Goal: Task Accomplishment & Management: Use online tool/utility

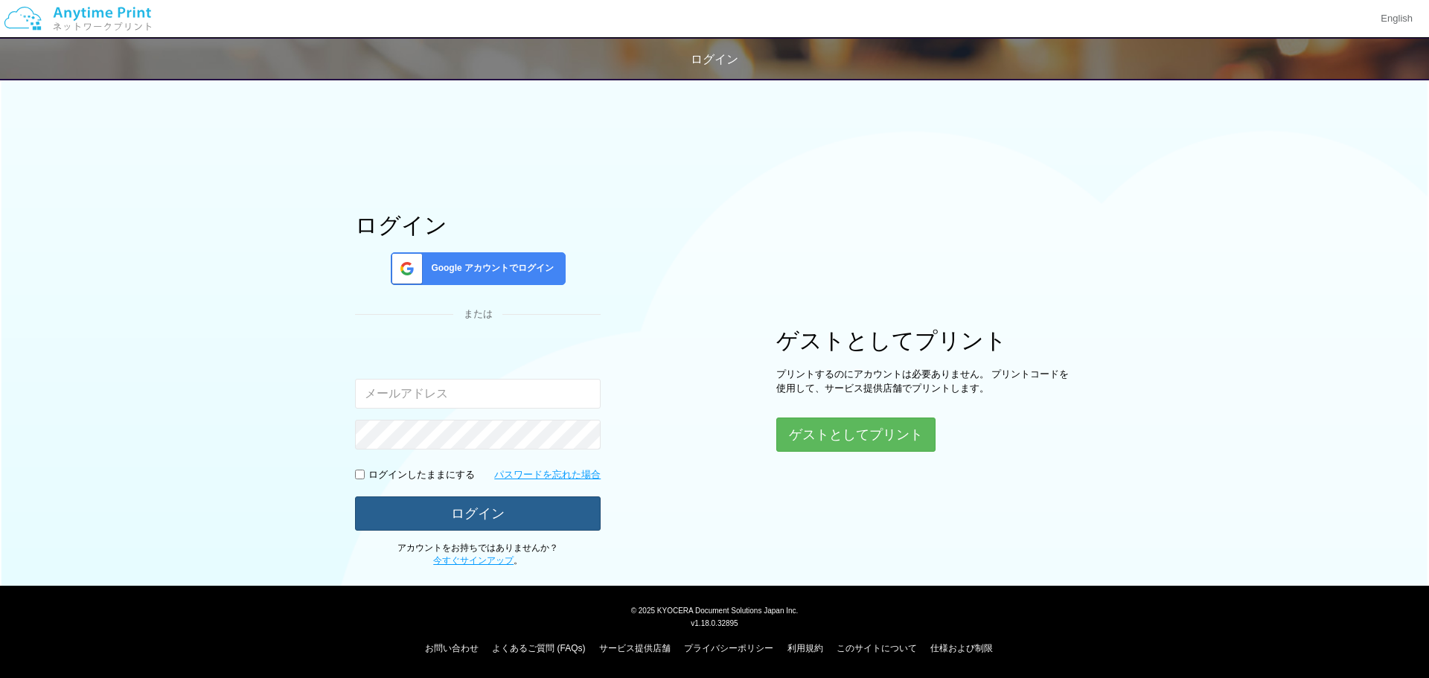
type input "[EMAIL_ADDRESS][DOMAIN_NAME]"
click at [533, 503] on button "ログイン" at bounding box center [478, 513] width 246 height 33
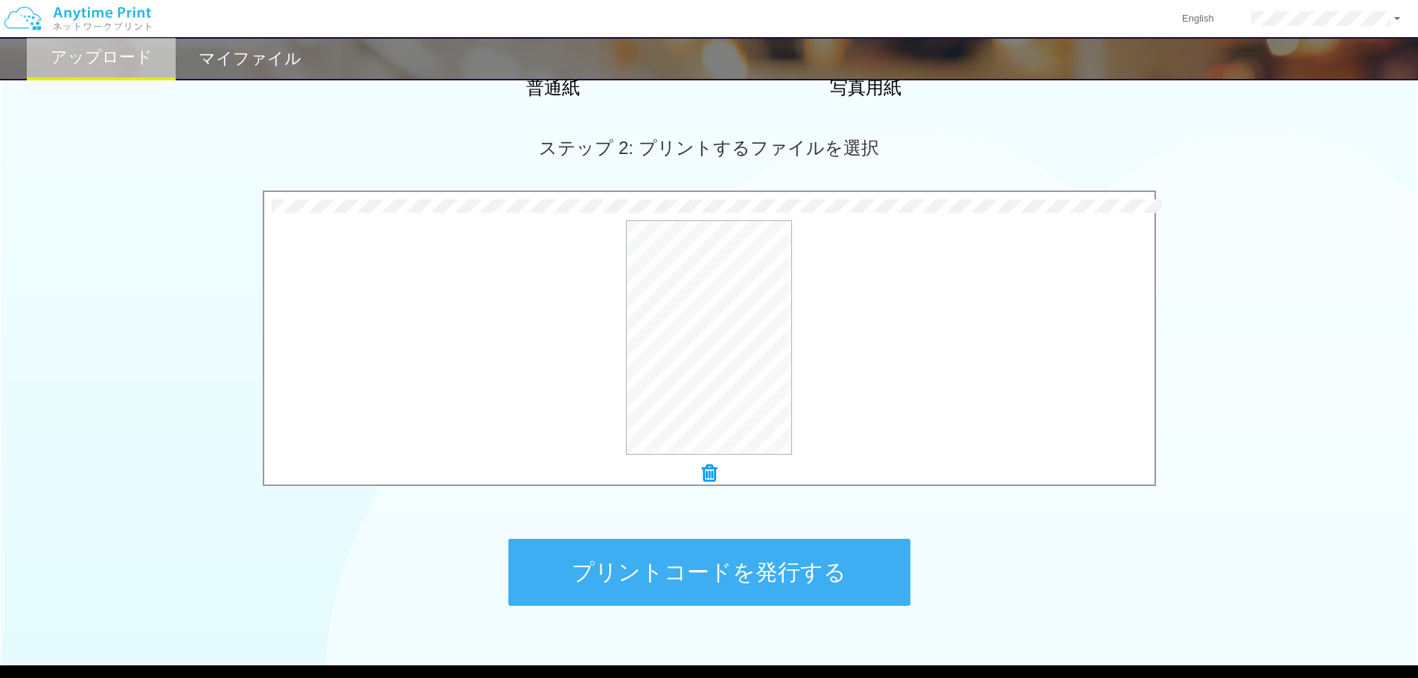
scroll to position [454, 0]
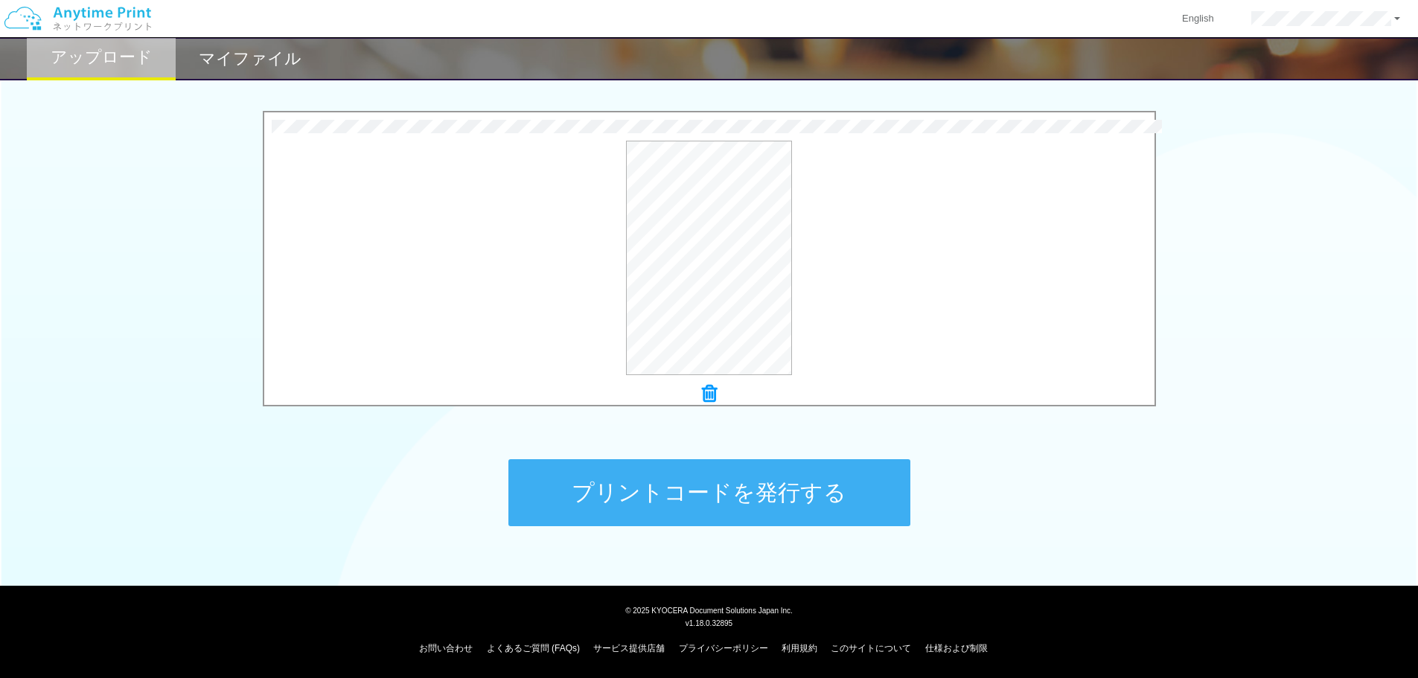
click at [759, 499] on button "プリントコードを発行する" at bounding box center [709, 492] width 402 height 67
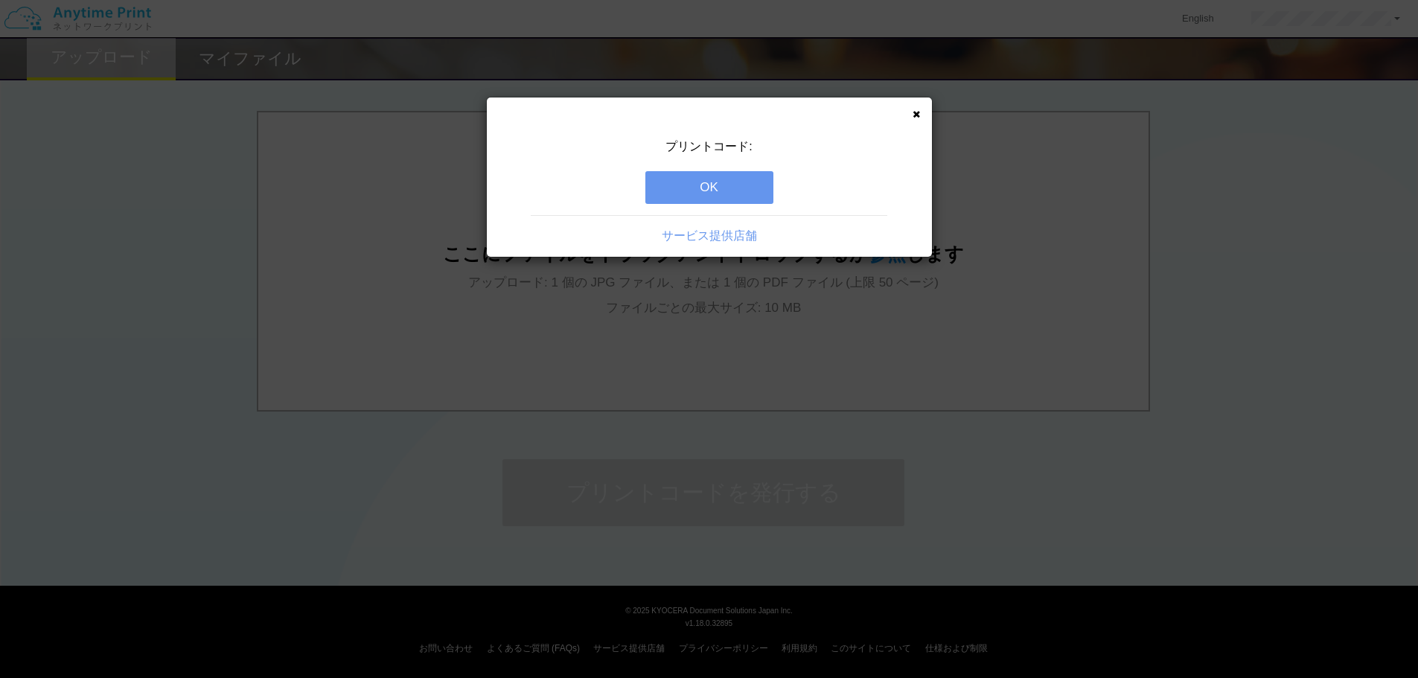
scroll to position [0, 0]
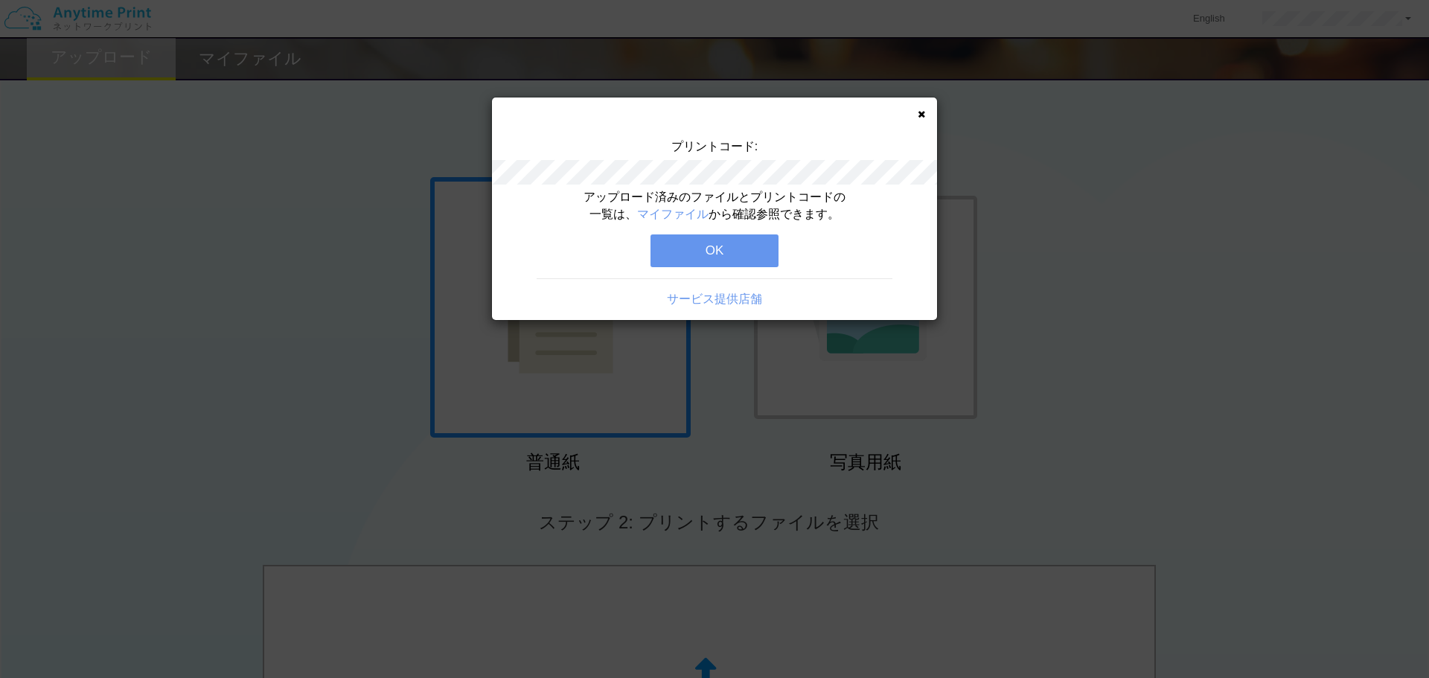
click at [741, 246] on button "OK" at bounding box center [715, 250] width 128 height 33
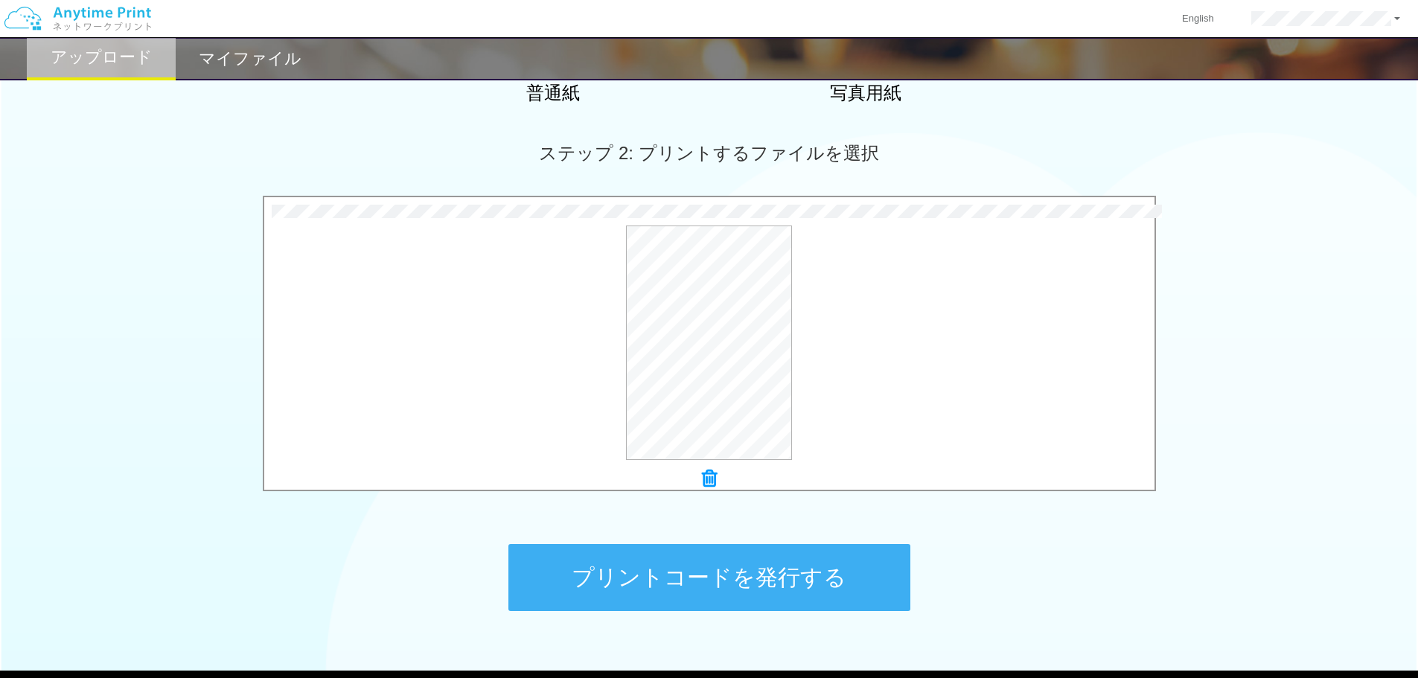
scroll to position [447, 0]
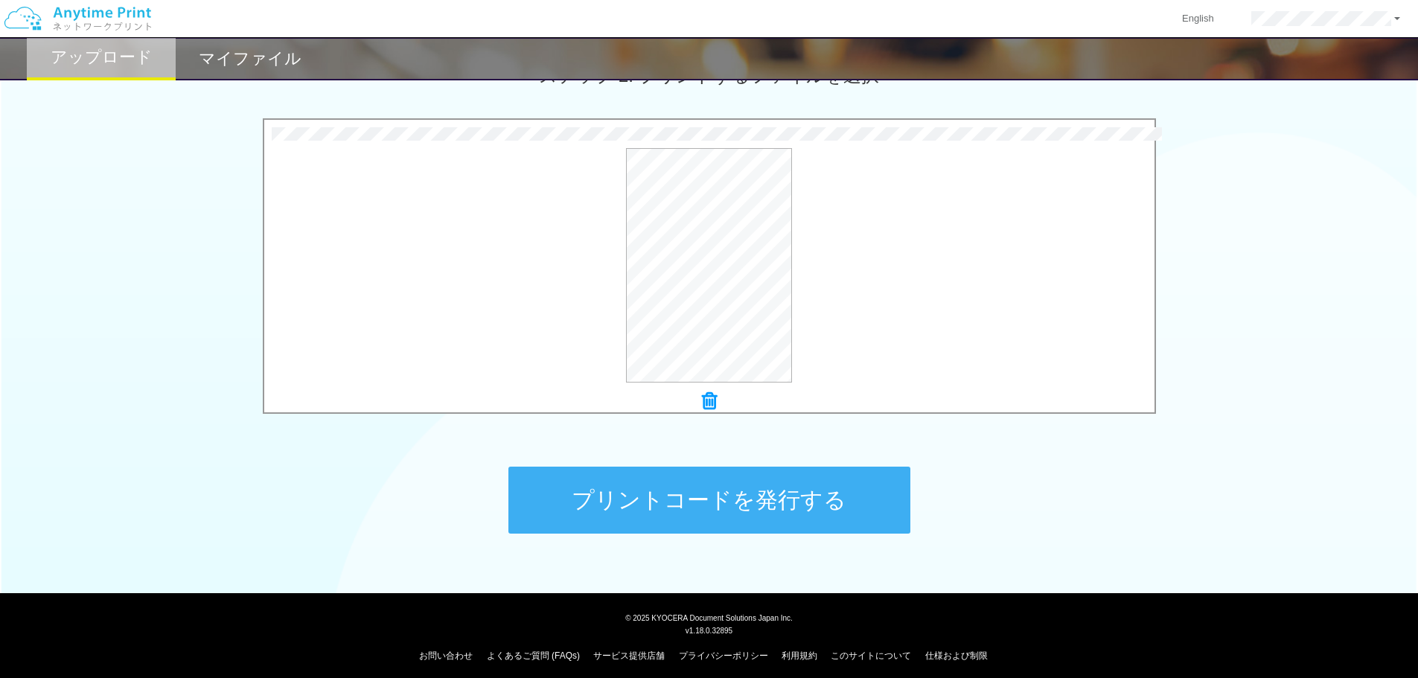
click at [689, 533] on div "プリントコードを発行する" at bounding box center [709, 500] width 447 height 156
drag, startPoint x: 690, startPoint y: 514, endPoint x: 692, endPoint y: 503, distance: 11.3
click at [692, 503] on button "プリントコードを発行する" at bounding box center [709, 500] width 402 height 67
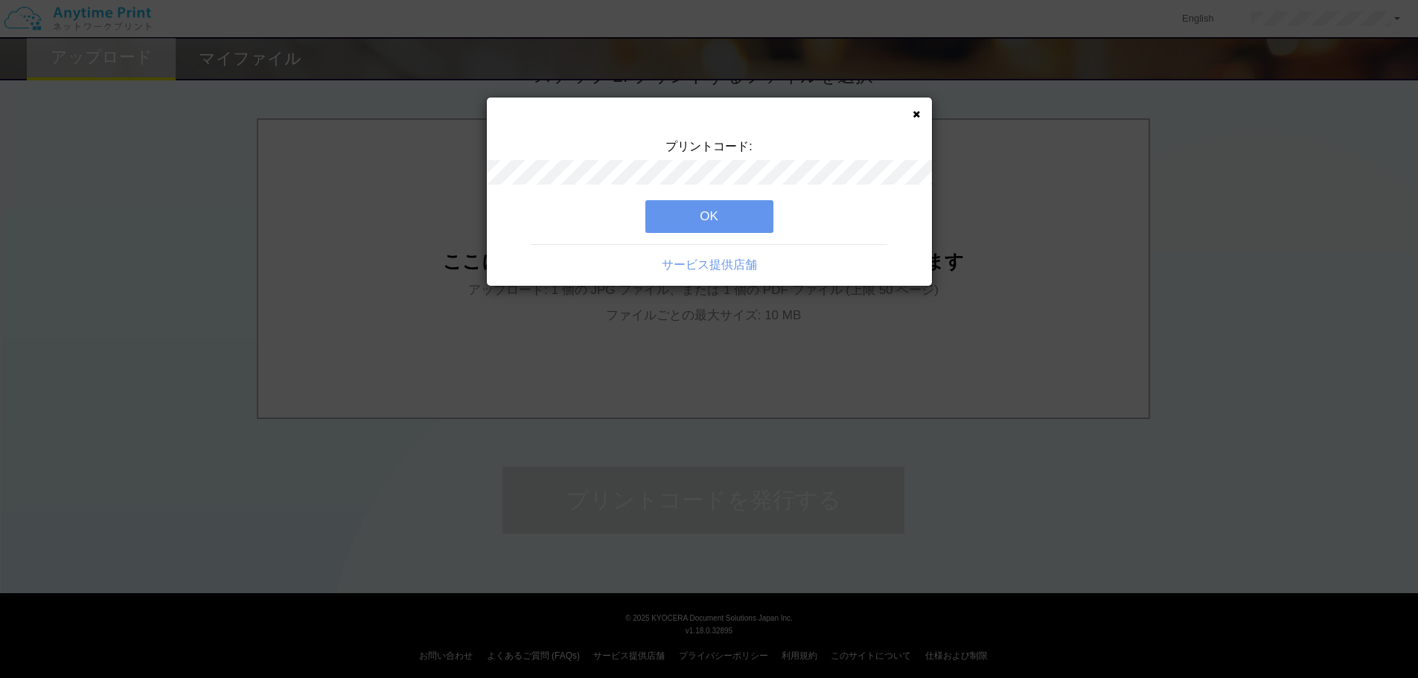
scroll to position [0, 0]
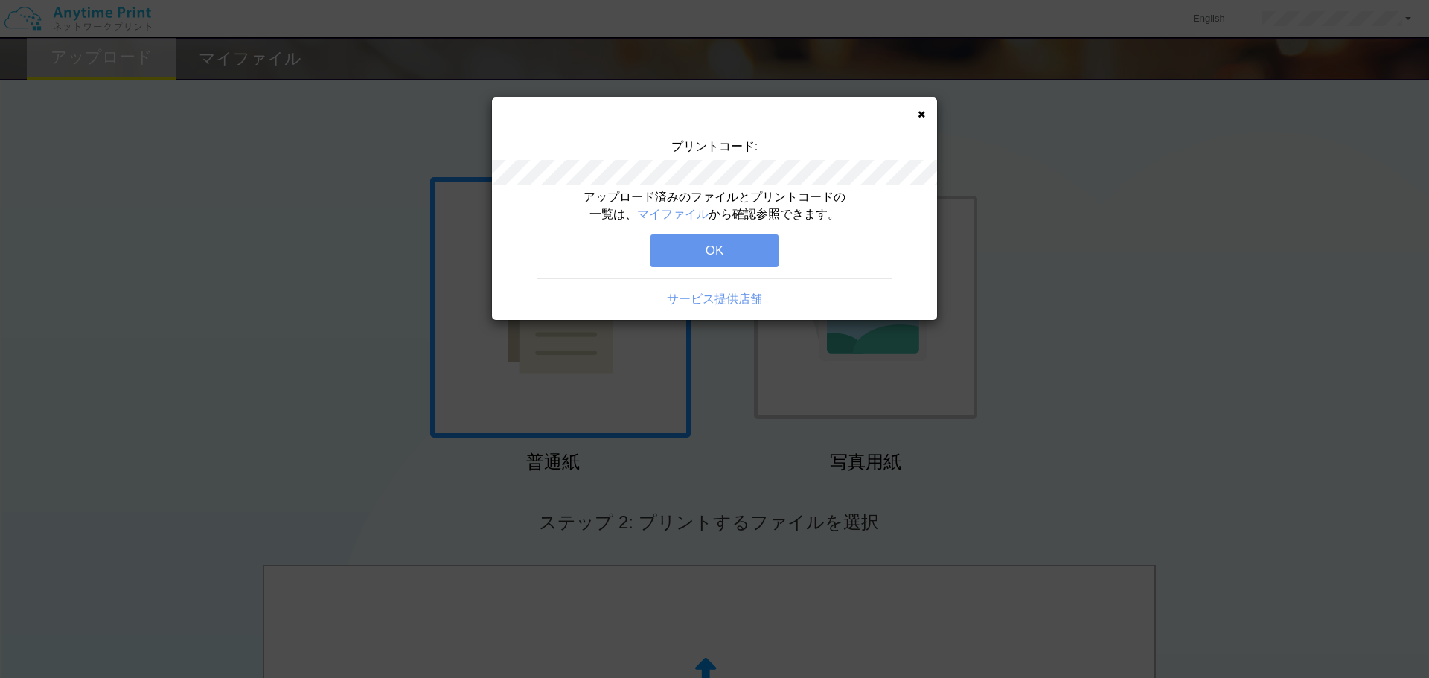
click at [715, 243] on button "OK" at bounding box center [715, 250] width 128 height 33
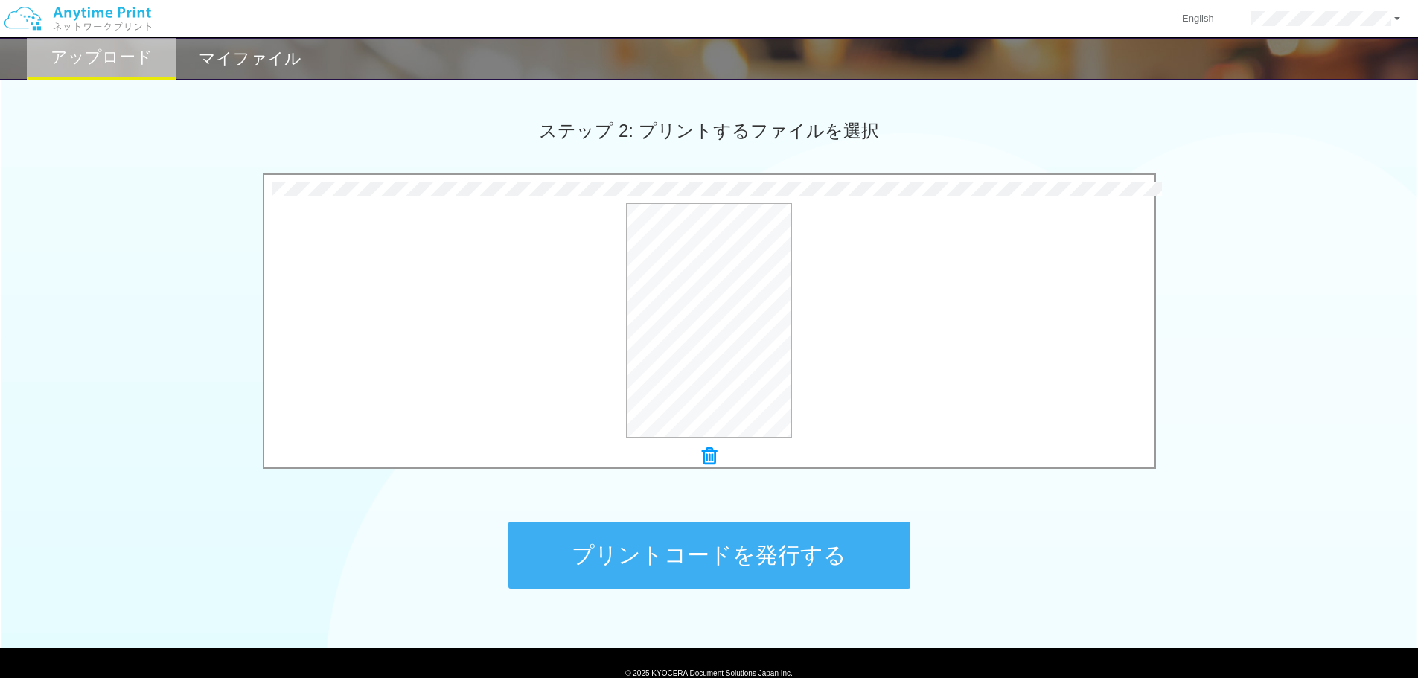
scroll to position [454, 0]
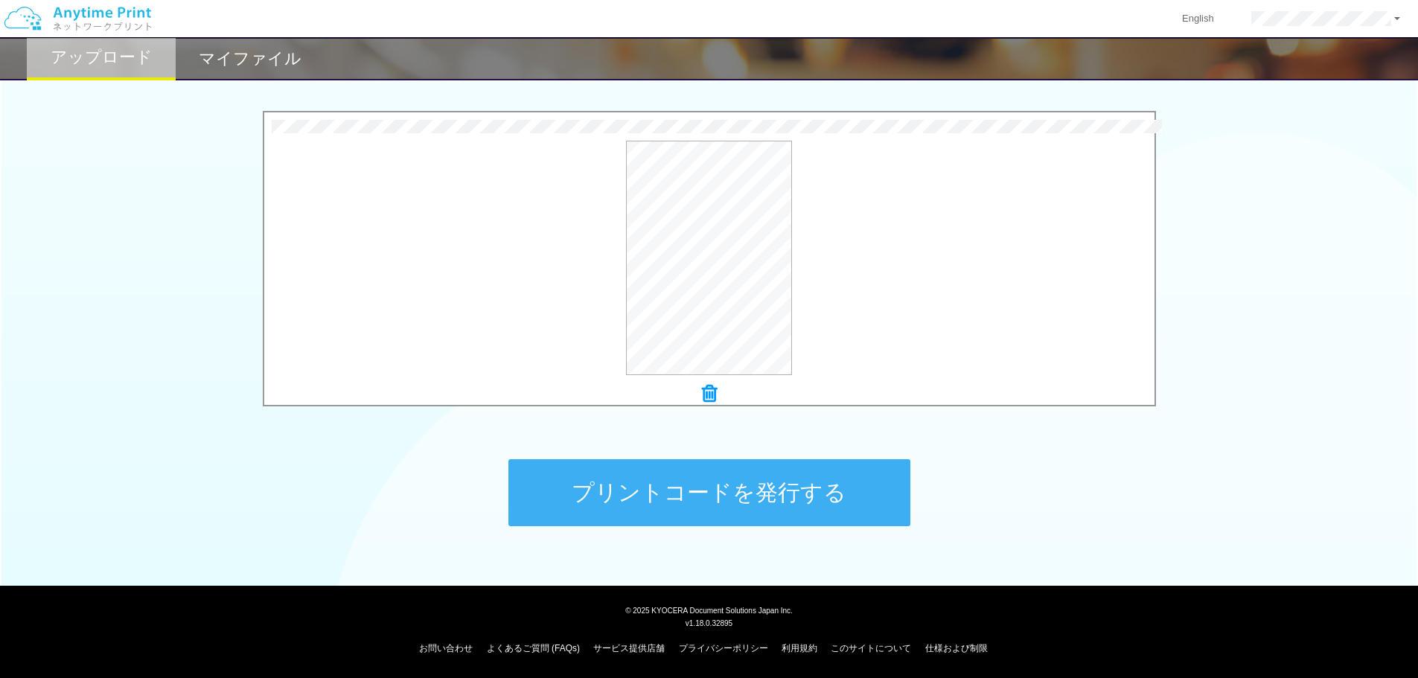
click at [730, 494] on button "プリントコードを発行する" at bounding box center [709, 492] width 402 height 67
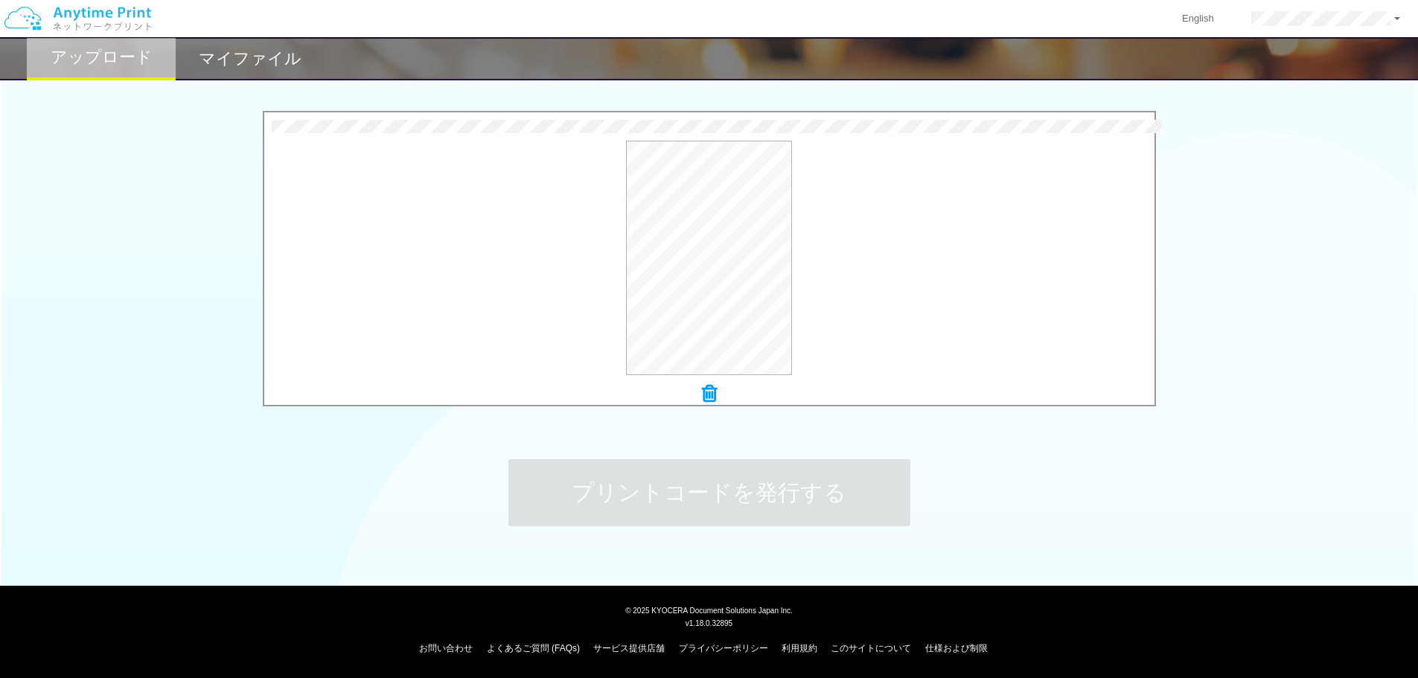
scroll to position [0, 0]
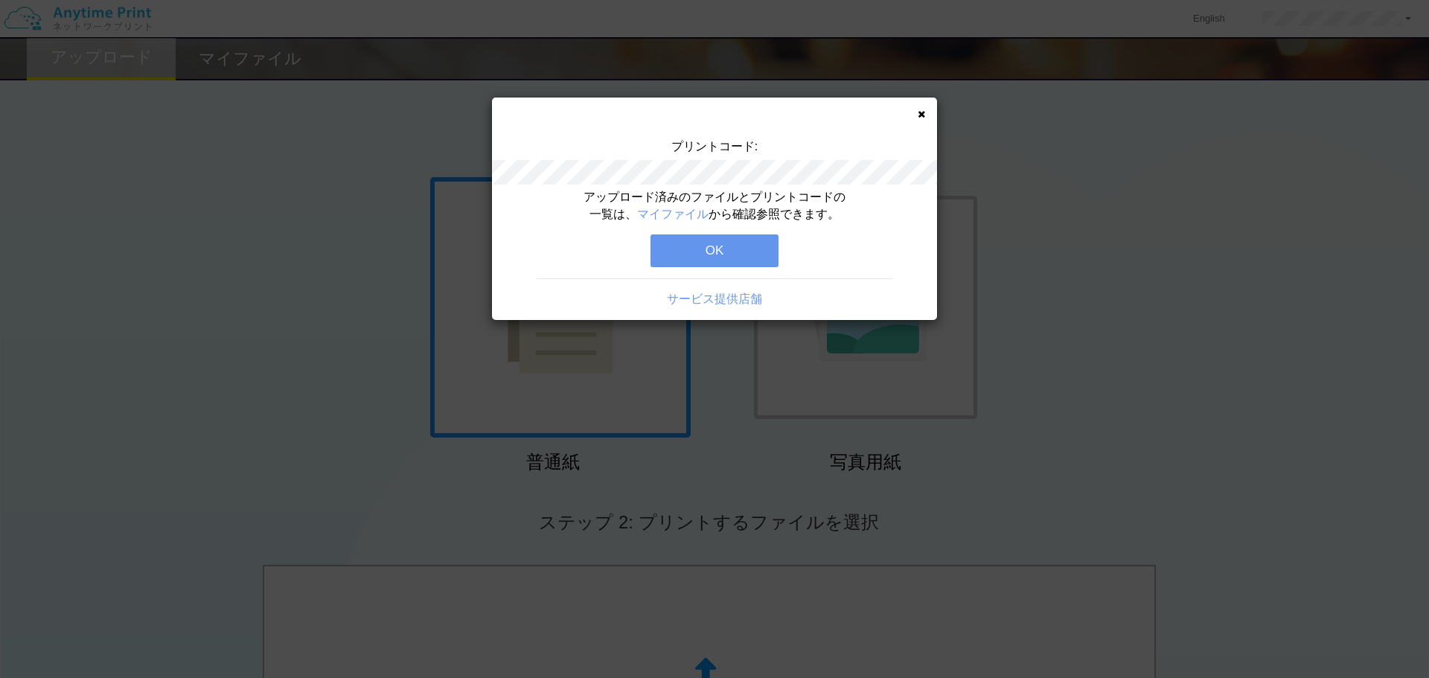
click at [705, 244] on button "OK" at bounding box center [715, 250] width 128 height 33
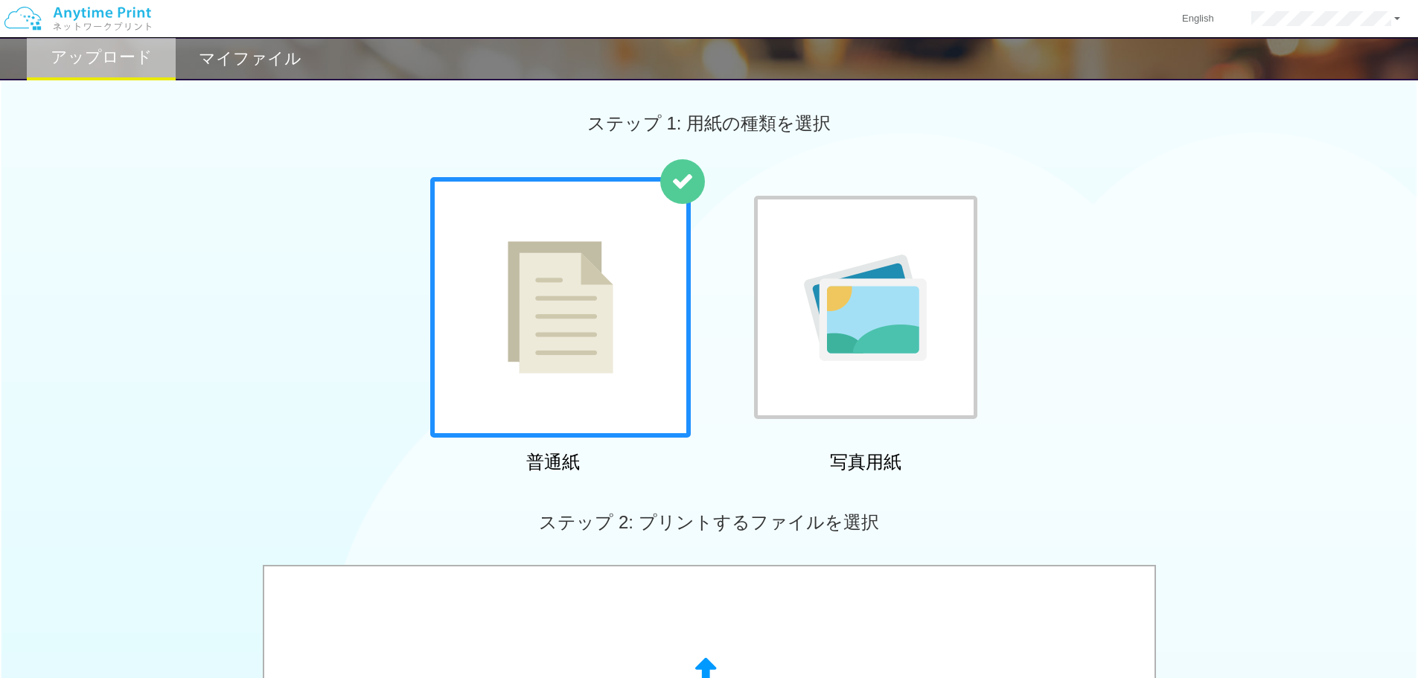
click at [266, 51] on h2 "マイファイル" at bounding box center [250, 59] width 103 height 18
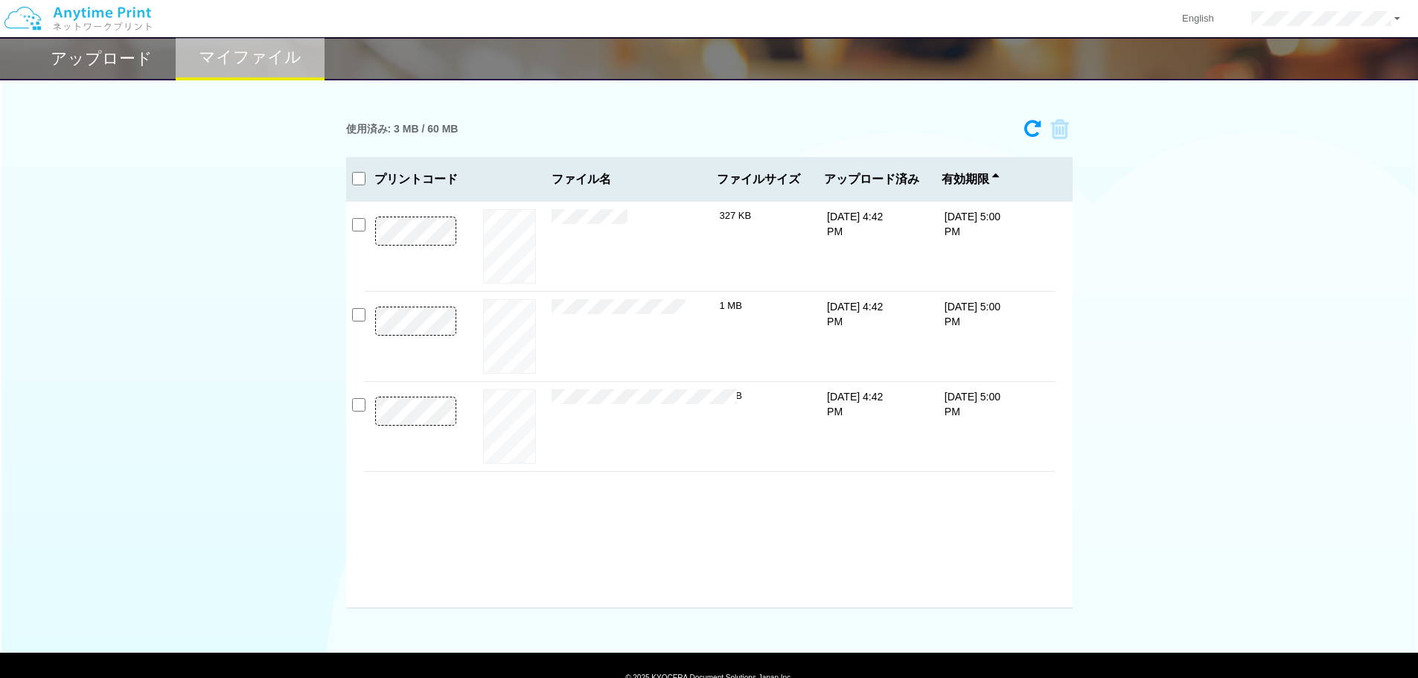
drag, startPoint x: 642, startPoint y: 485, endPoint x: 648, endPoint y: 476, distance: 10.7
click at [642, 485] on div "プレビュー × 契約書類一式.pdf 327 KB [DATE] 4:42 PM [DATE] 5:00 PM プレビュー ×" at bounding box center [709, 405] width 727 height 407
